Goal: Find specific page/section: Find specific page/section

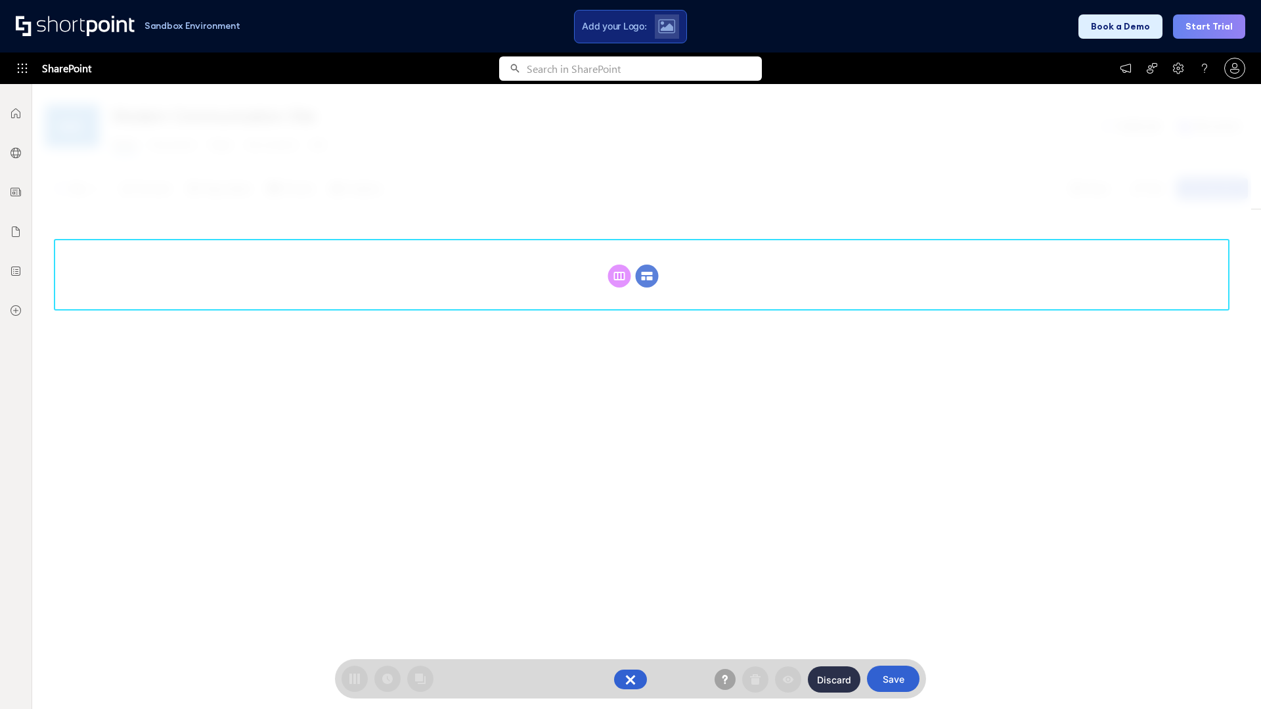
scroll to position [181, 0]
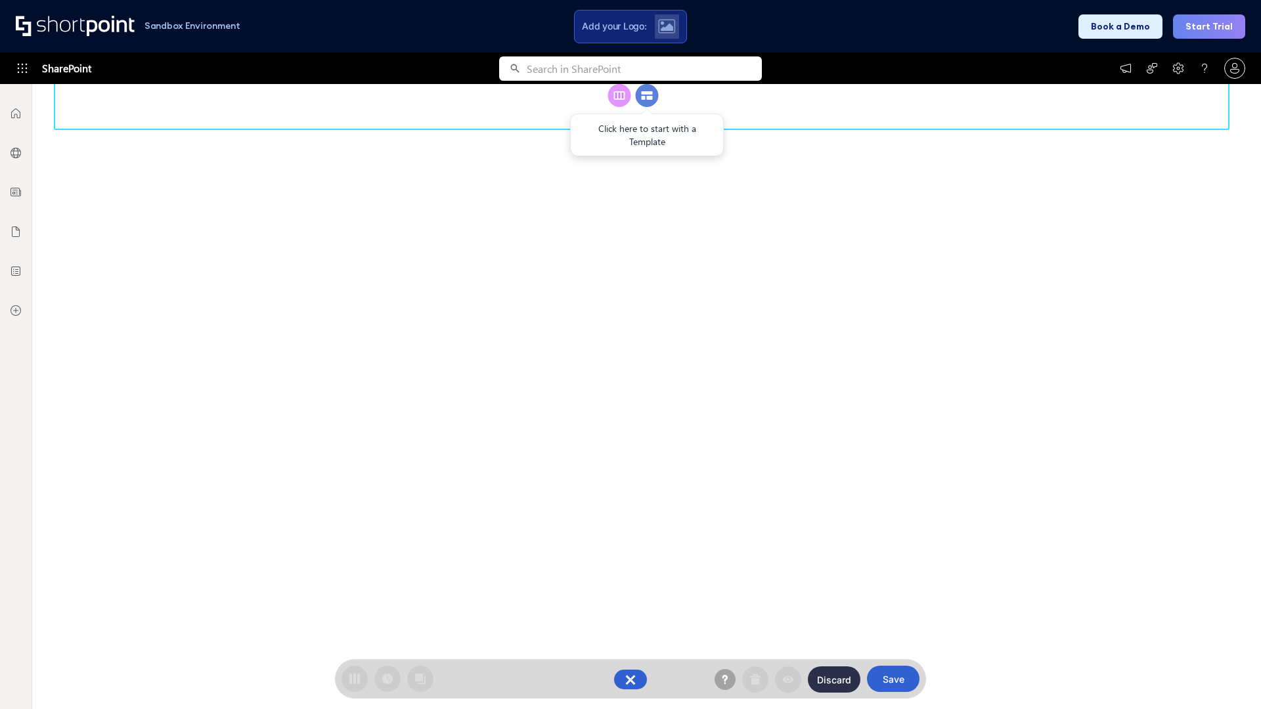
click at [647, 107] on circle at bounding box center [647, 95] width 23 height 23
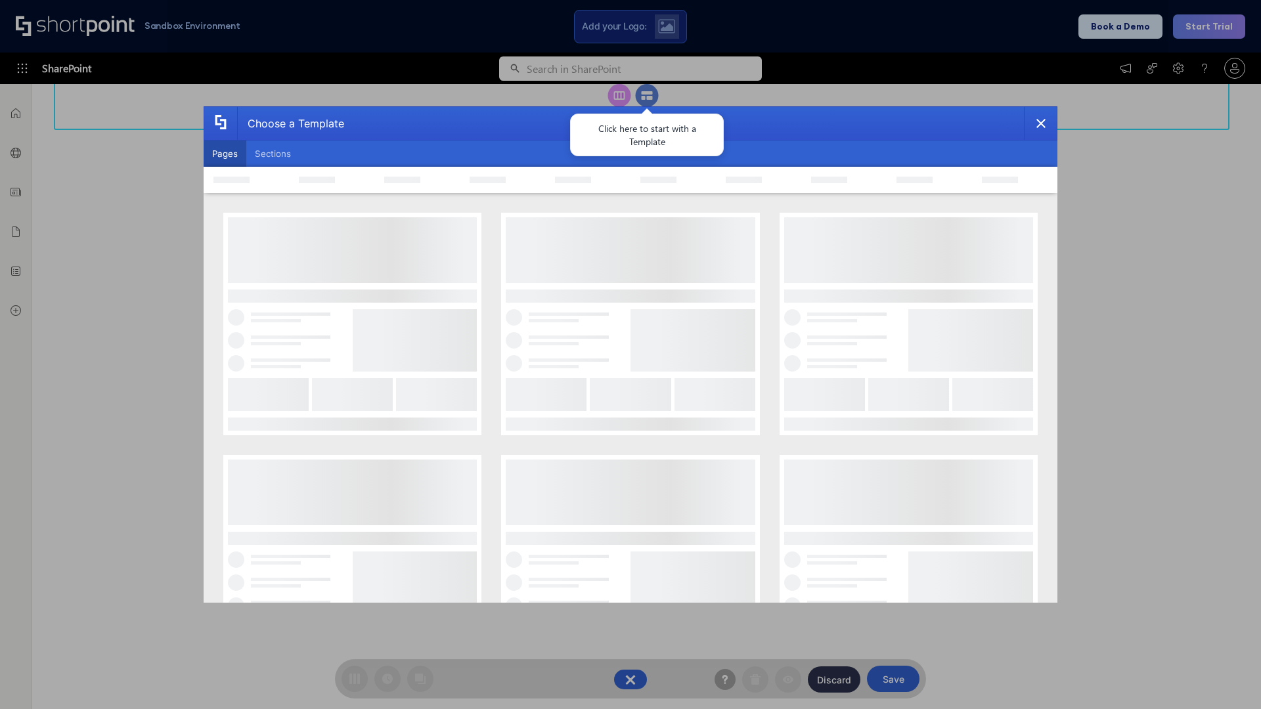
scroll to position [0, 0]
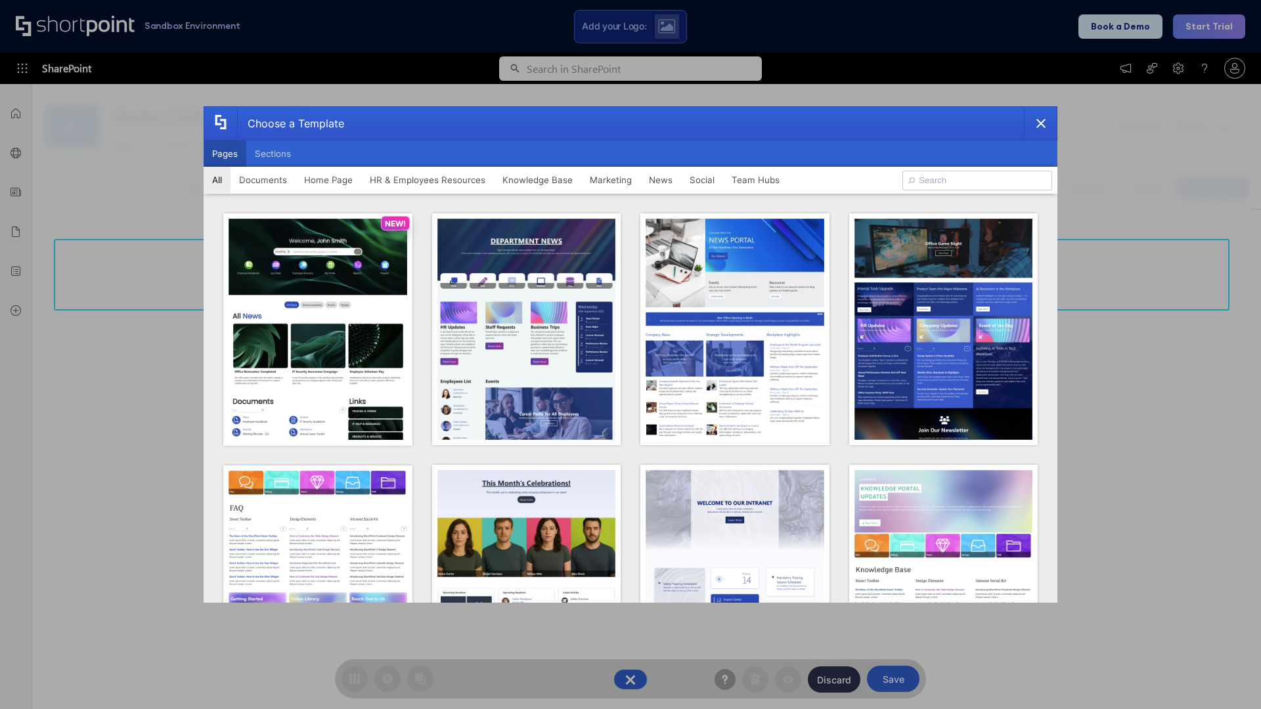
click at [225, 154] on button "Pages" at bounding box center [225, 154] width 43 height 26
type input "News Portal 2"
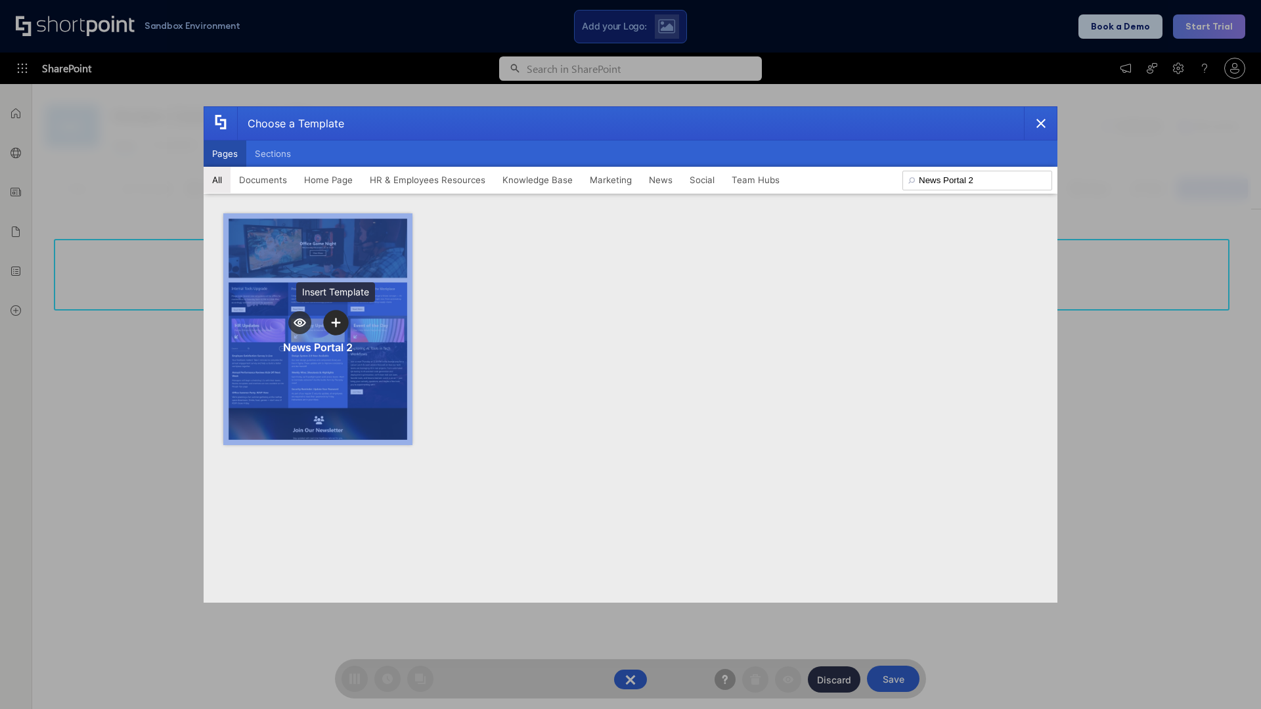
click at [336, 322] on icon "template selector" at bounding box center [335, 322] width 9 height 9
